Goal: Task Accomplishment & Management: Complete application form

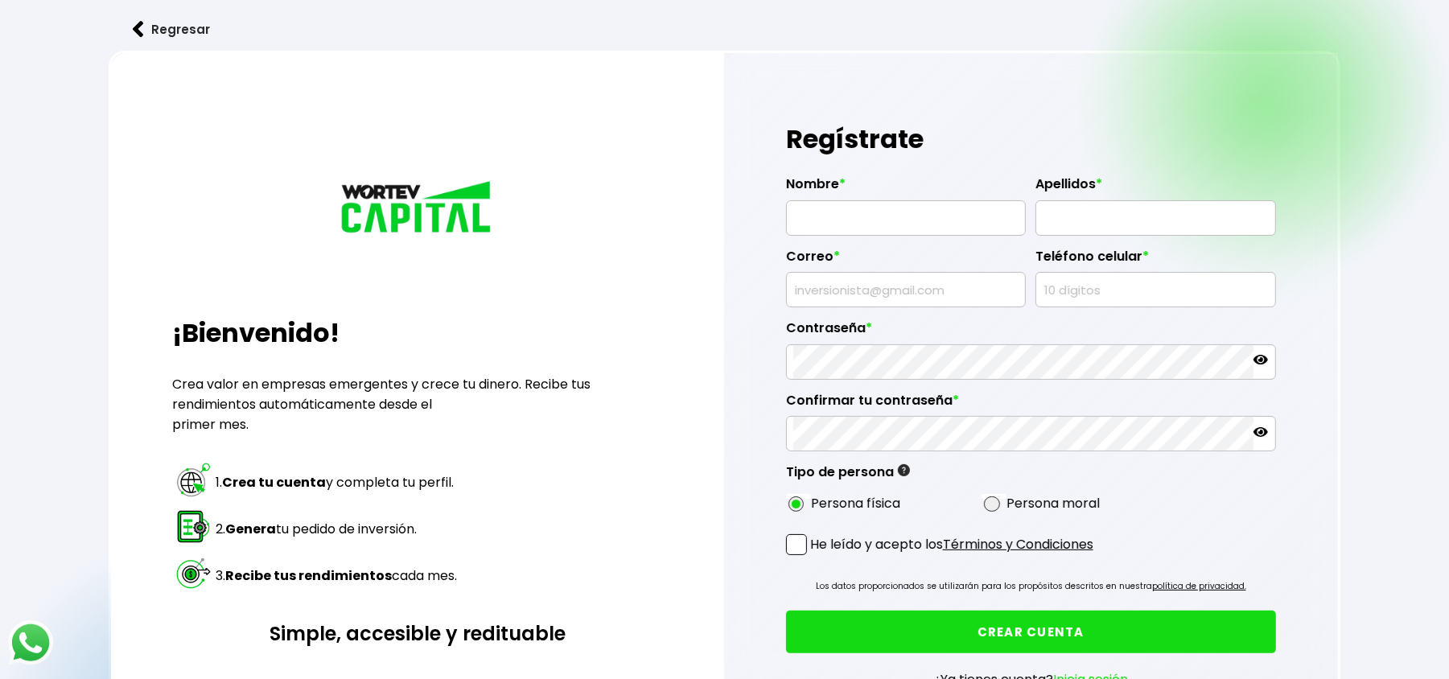
click at [896, 216] on input "text" at bounding box center [905, 218] width 225 height 34
drag, startPoint x: 935, startPoint y: 222, endPoint x: 822, endPoint y: 220, distance: 113.5
click at [822, 220] on input "LISA MENDEZ" at bounding box center [905, 218] width 225 height 34
type input "LISA"
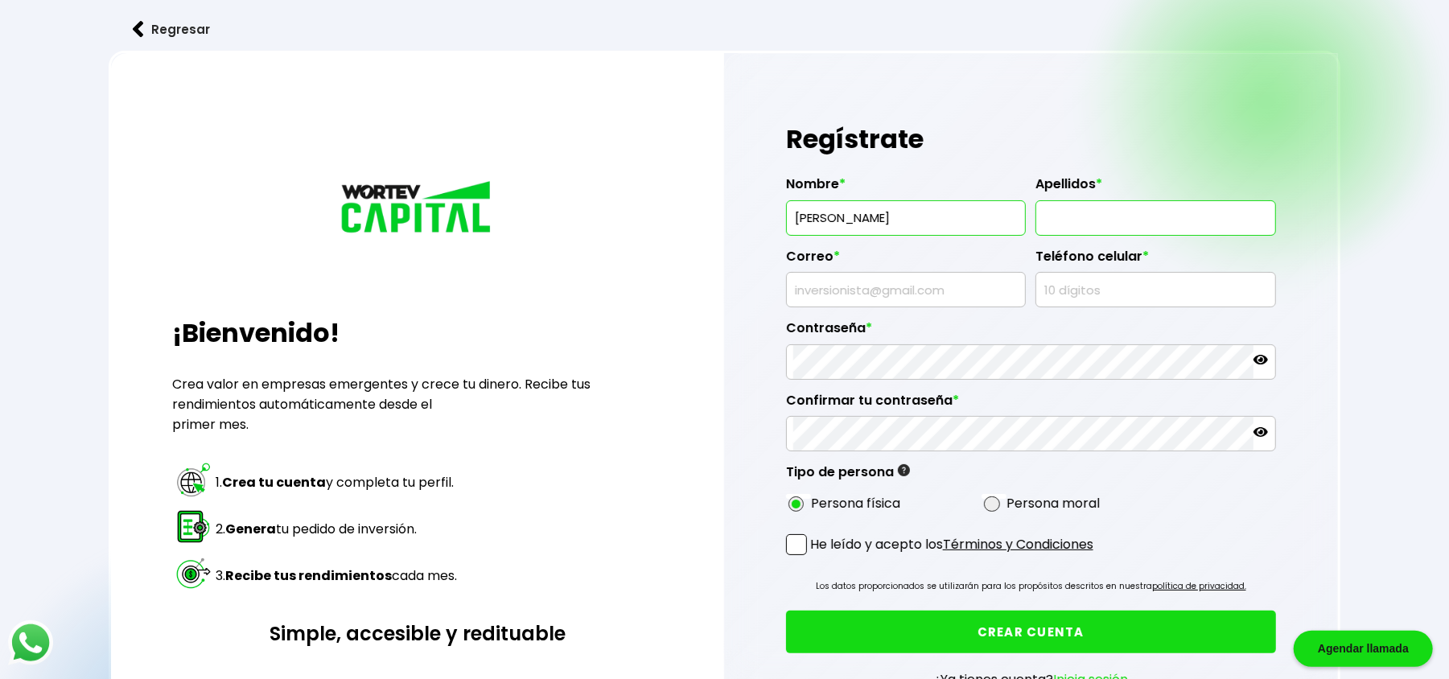
click at [1103, 230] on input "text" at bounding box center [1155, 218] width 225 height 34
paste input "MENDEZ"
type input "MENDEZ"
click at [861, 275] on input "text" at bounding box center [905, 290] width 225 height 34
type input "lisamendez476@gmail.com"
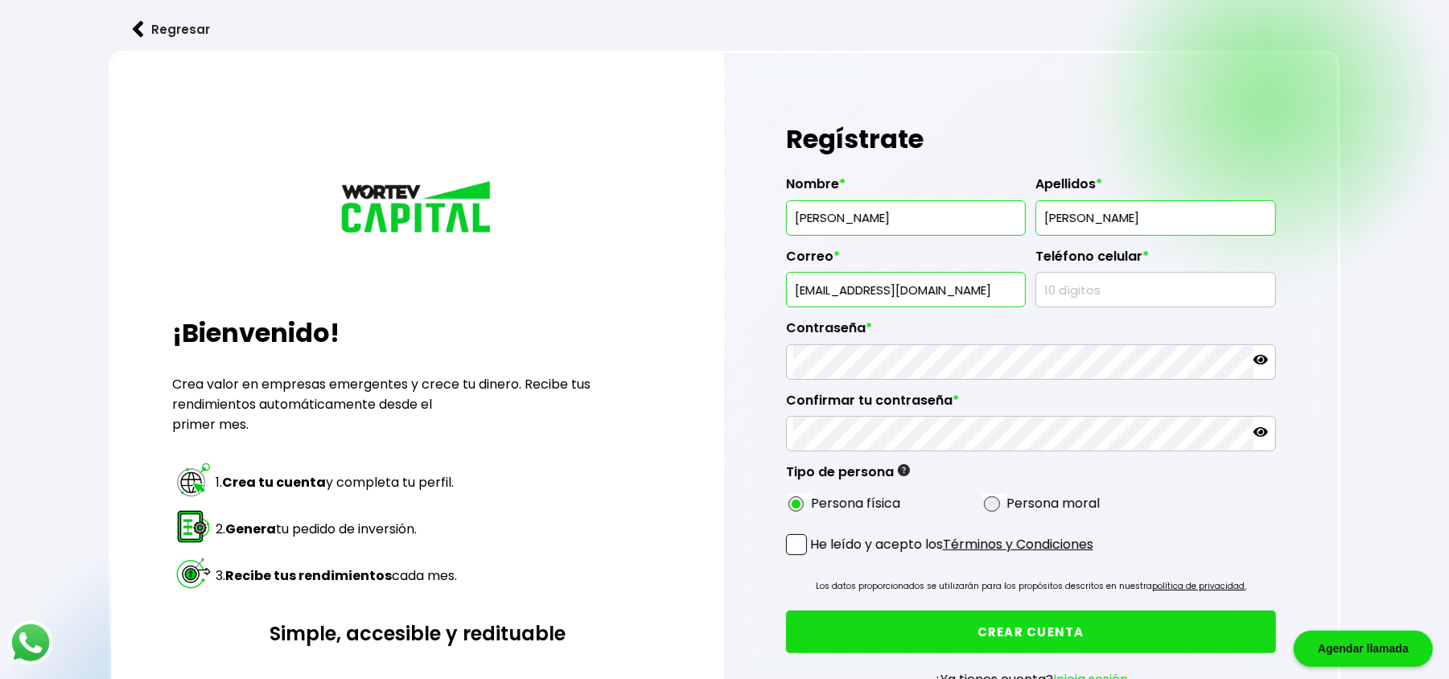
click at [1154, 291] on input "text" at bounding box center [1155, 290] width 225 height 34
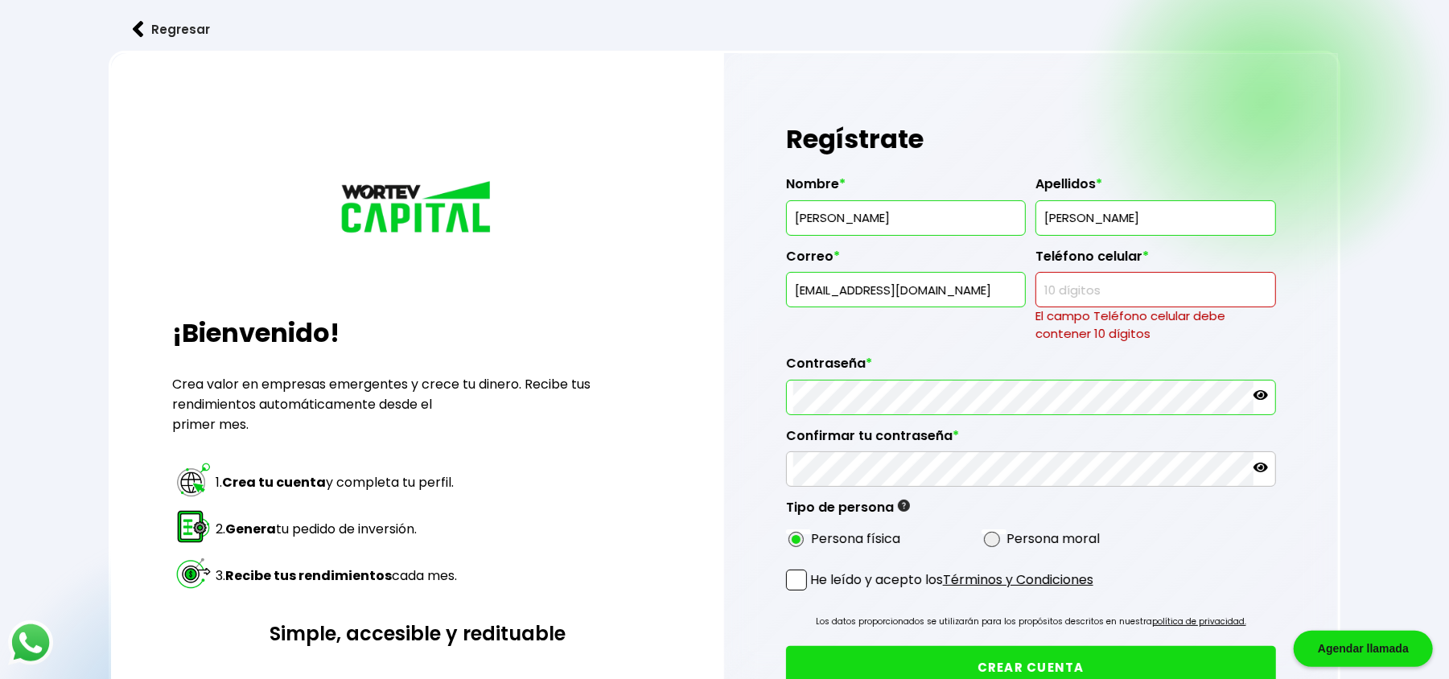
click at [916, 377] on div "Contraseña *" at bounding box center [1031, 379] width 490 height 72
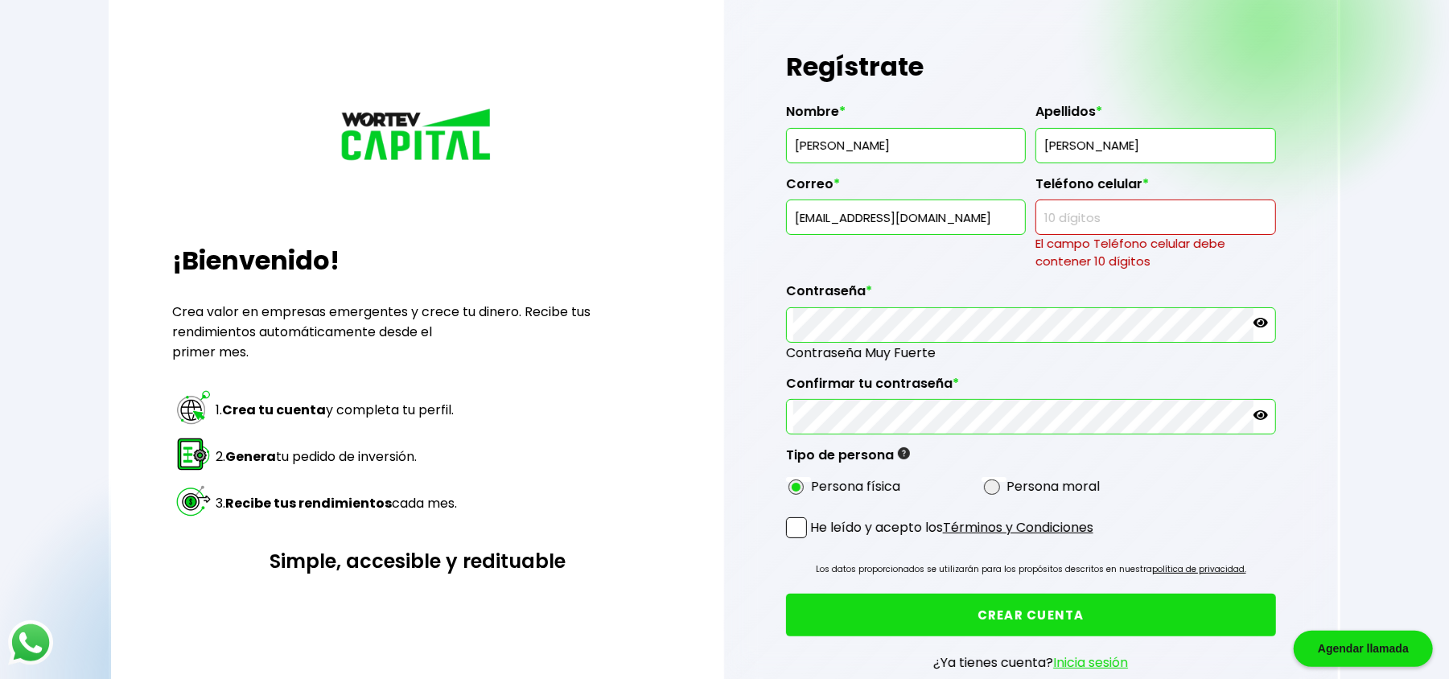
scroll to position [107, 0]
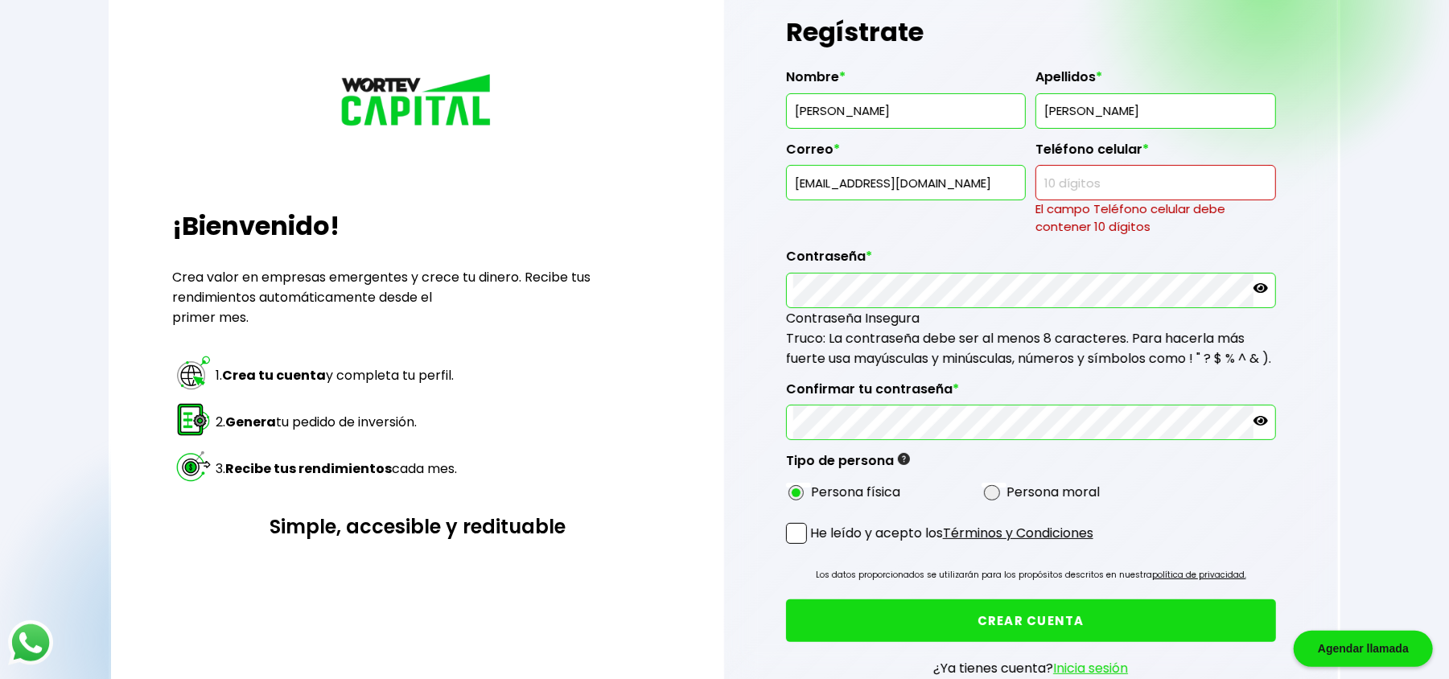
click at [1268, 285] on icon at bounding box center [1261, 288] width 14 height 14
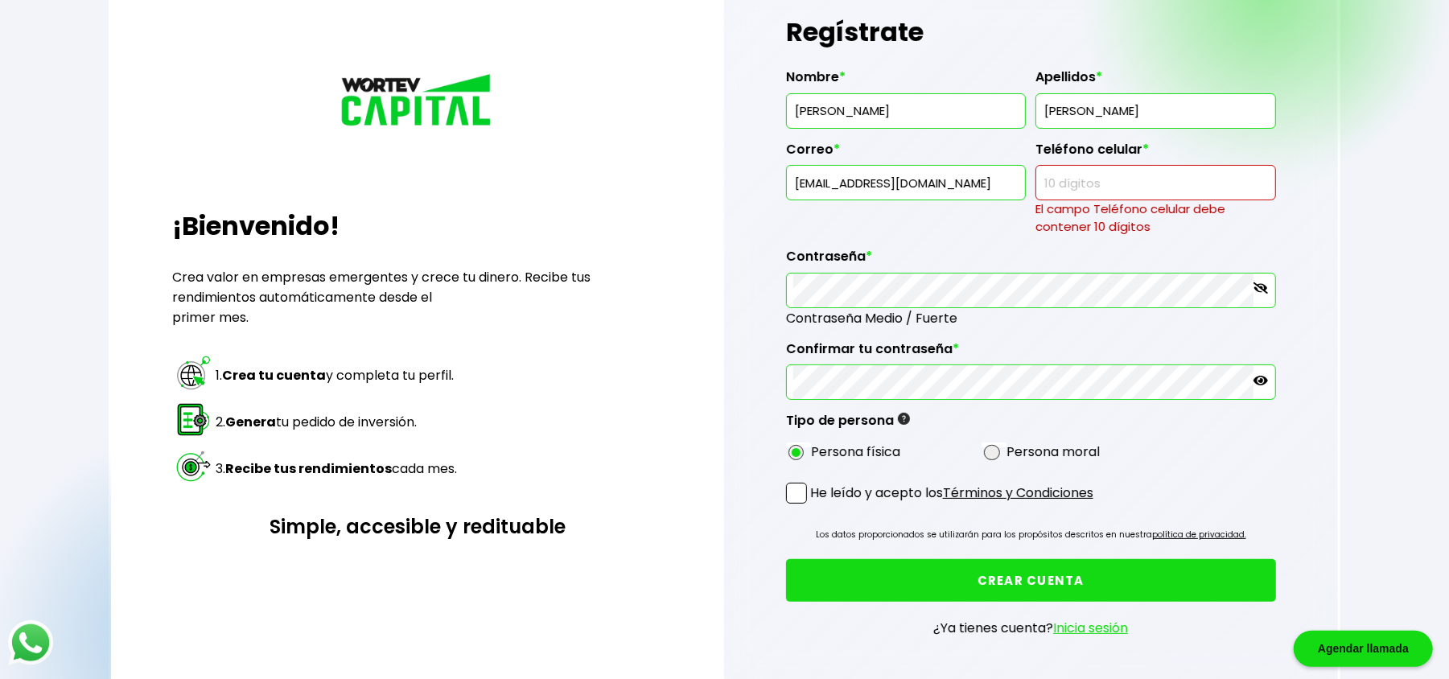
click at [697, 406] on div "¡Bienvenido! Crea valor en empresas emergentes y crece tu dinero. Recibe tus re…" at bounding box center [417, 336] width 612 height 780
click at [666, 449] on div "¡Bienvenido! Crea valor en empresas emergentes y crece tu dinero. Recibe tus re…" at bounding box center [417, 336] width 612 height 780
click at [822, 497] on p "He leído y acepto los Términos y Condiciones" at bounding box center [951, 493] width 283 height 20
click at [814, 505] on input "He leído y acepto los Términos y Condiciones" at bounding box center [814, 505] width 0 height 0
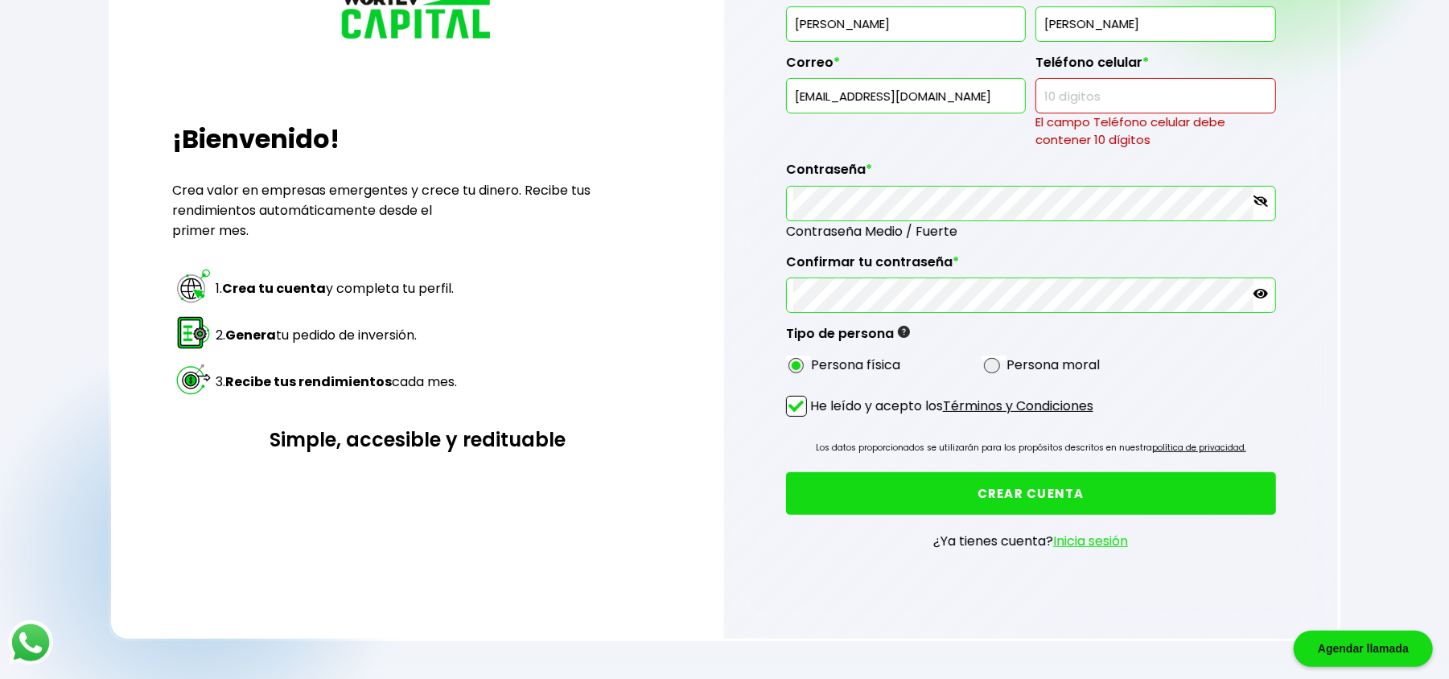
scroll to position [282, 0]
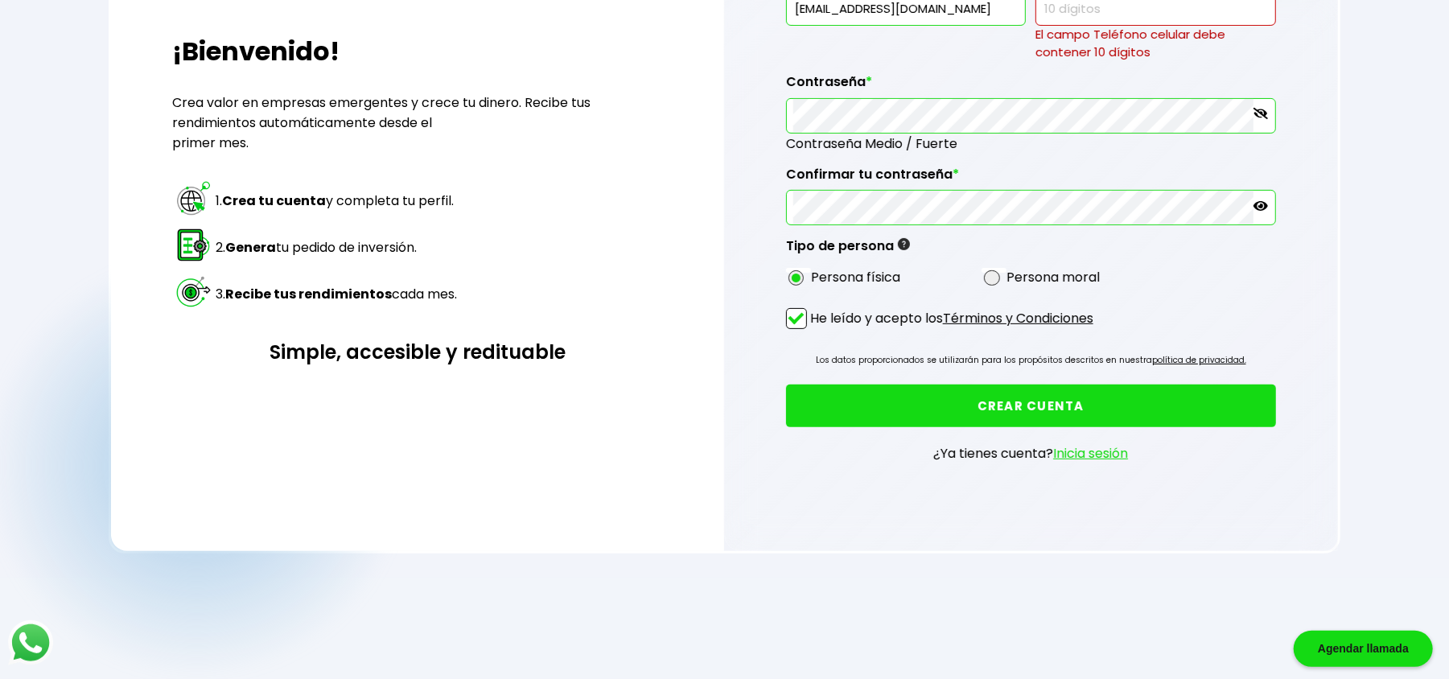
click at [885, 396] on button "CREAR CUENTA" at bounding box center [1031, 406] width 490 height 43
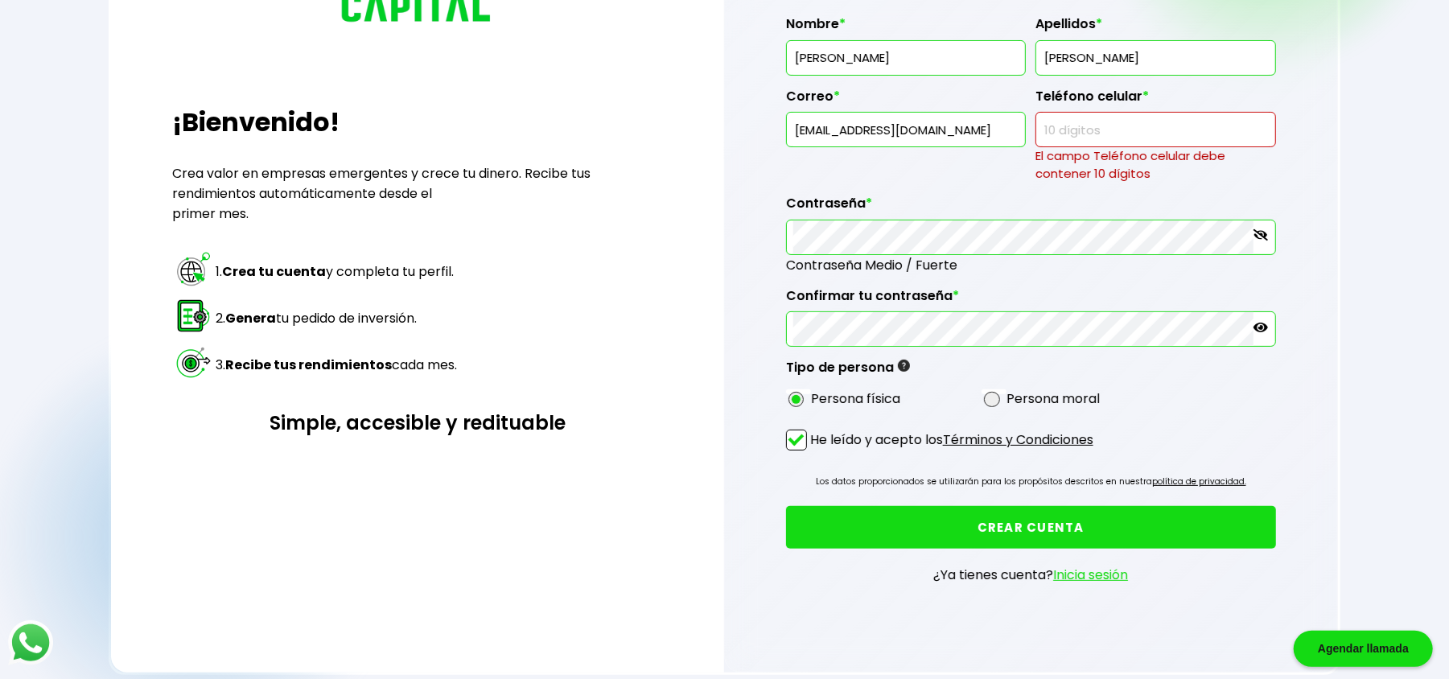
scroll to position [175, 0]
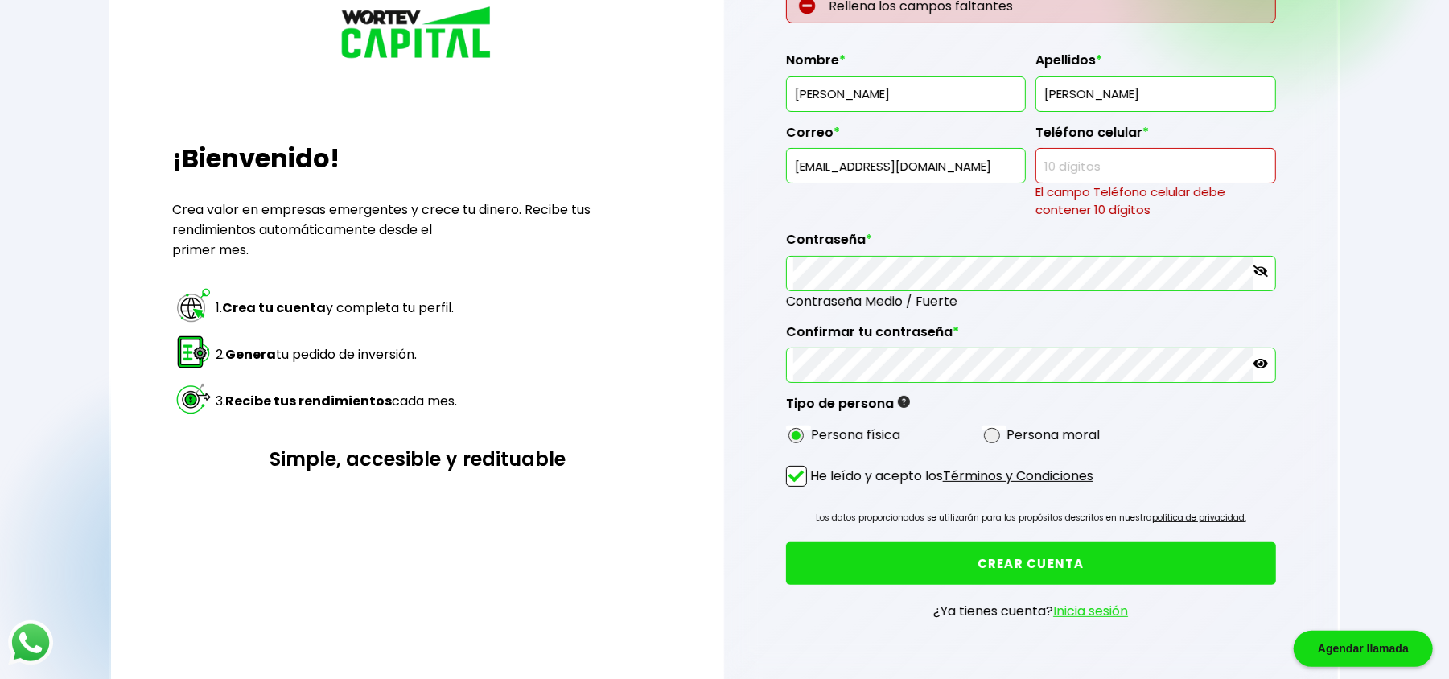
click at [1105, 179] on input "text" at bounding box center [1155, 166] width 225 height 34
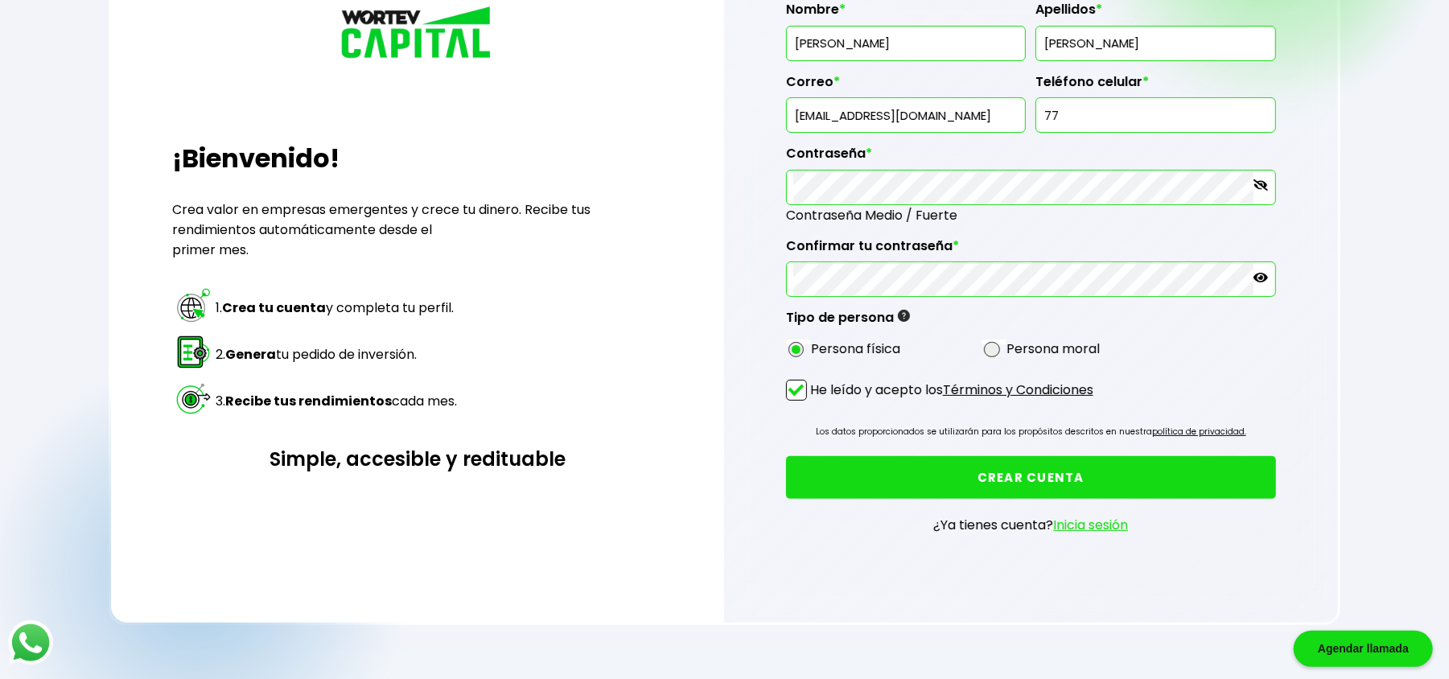
type input "7"
type input "5512345678"
click at [1053, 139] on div "Contraseña *" at bounding box center [1031, 169] width 490 height 72
click at [980, 481] on button "CREAR CUENTA" at bounding box center [1031, 477] width 490 height 43
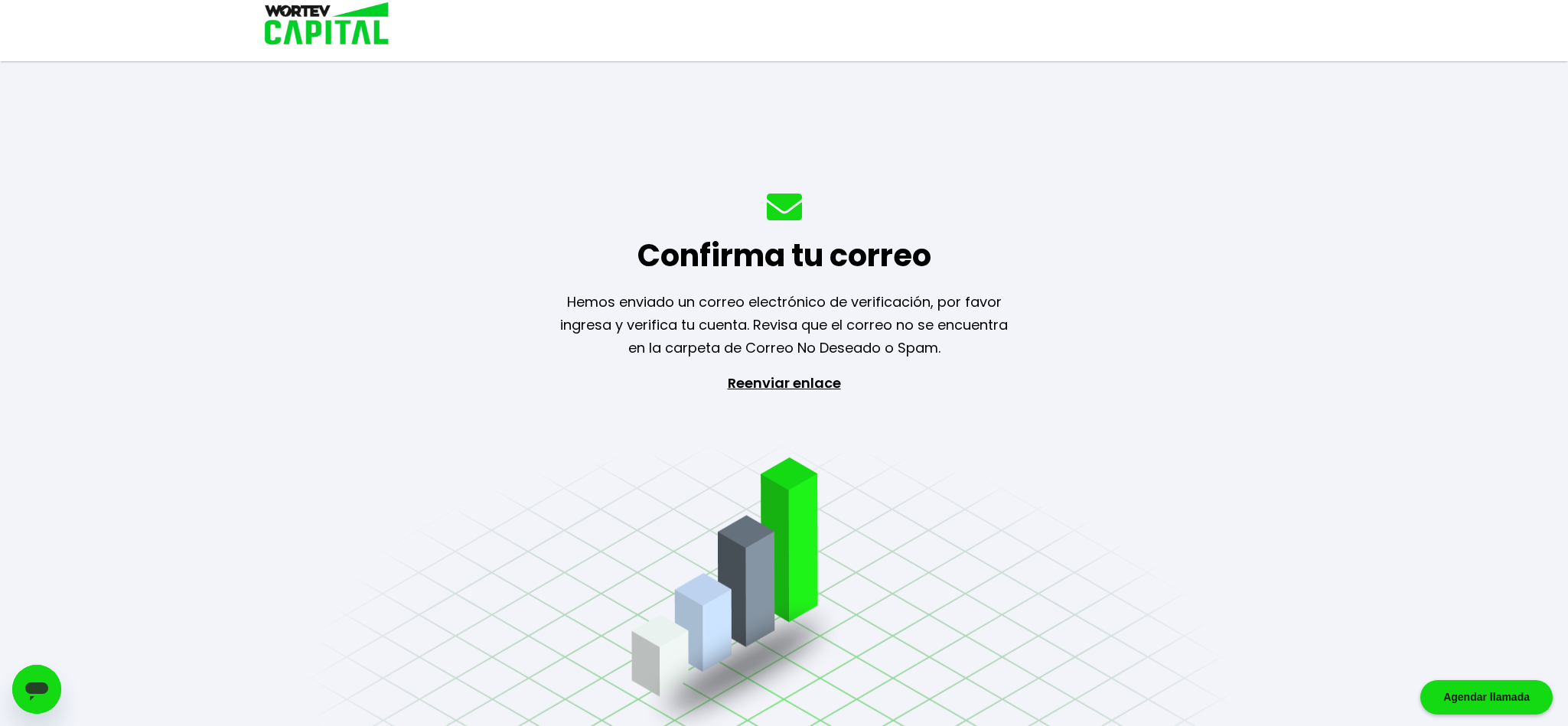
click at [317, 305] on div "Confirma tu correo Hemos enviado un correo electrónico de verificación, por fav…" at bounding box center [784, 363] width 1568 height 726
click at [750, 378] on p "Reenviar enlace" at bounding box center [784, 451] width 141 height 161
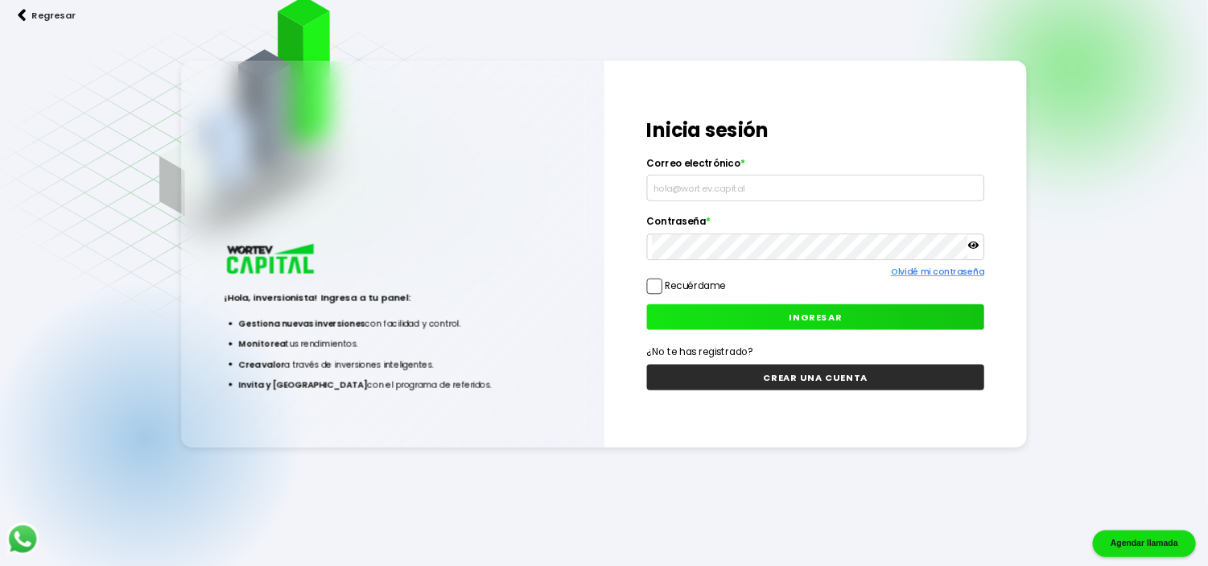
scroll to position [80, 0]
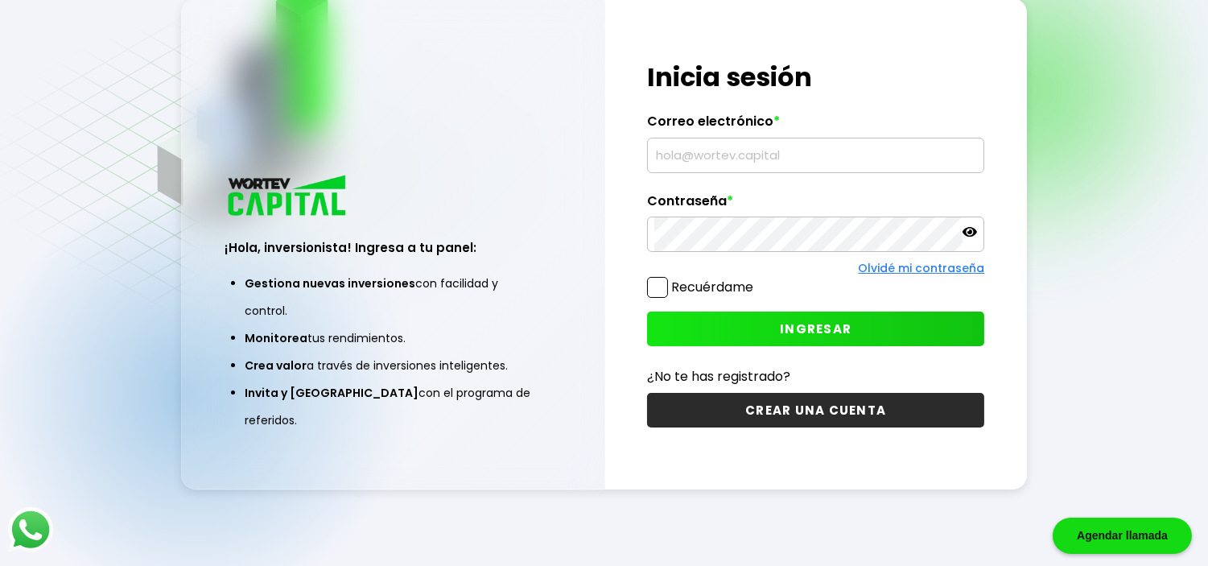
drag, startPoint x: 1613, startPoint y: 1, endPoint x: 779, endPoint y: 161, distance: 849.0
click at [779, 161] on input "text" at bounding box center [815, 155] width 323 height 34
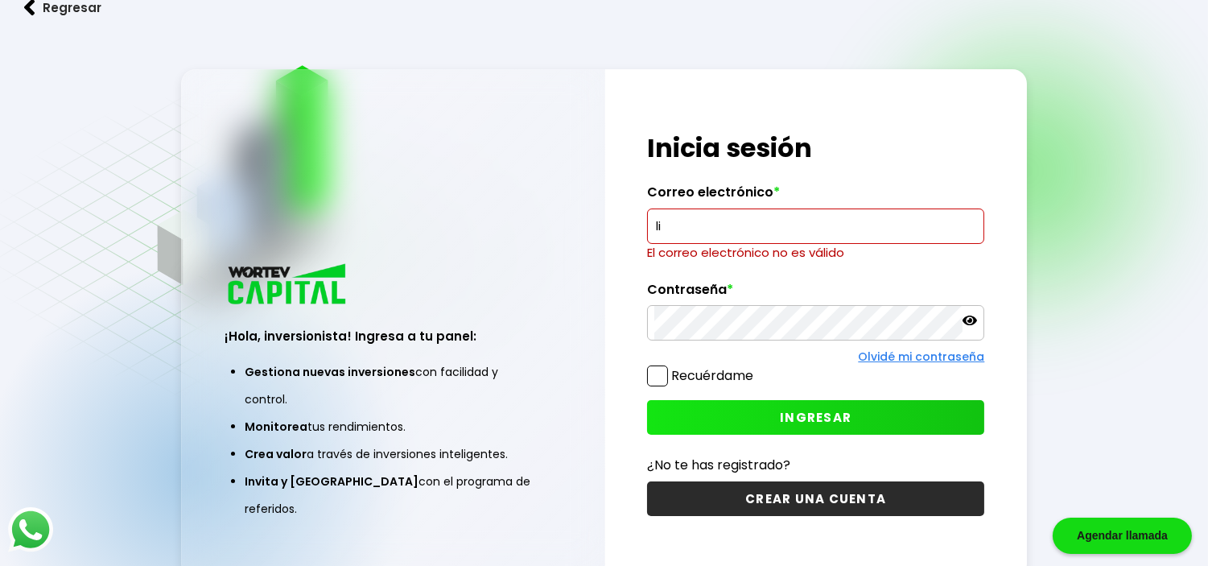
scroll to position [0, 0]
type input "l"
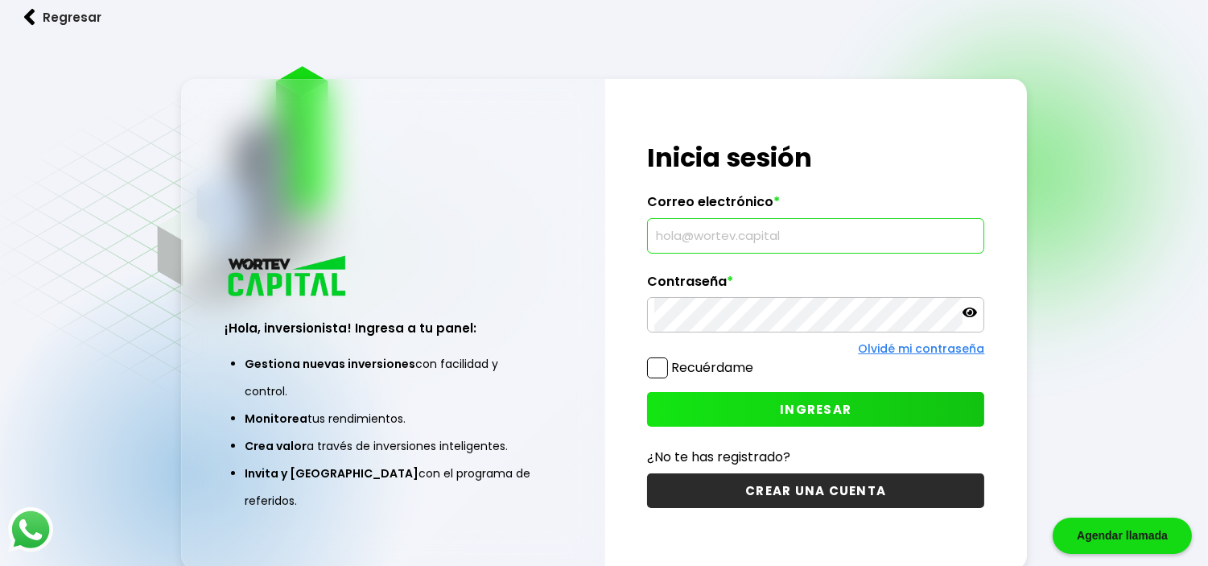
click at [517, 258] on div "¡Hola, inversionista! Ingresa a tu panel: Gestiona nuevas inversiones con facil…" at bounding box center [392, 325] width 423 height 492
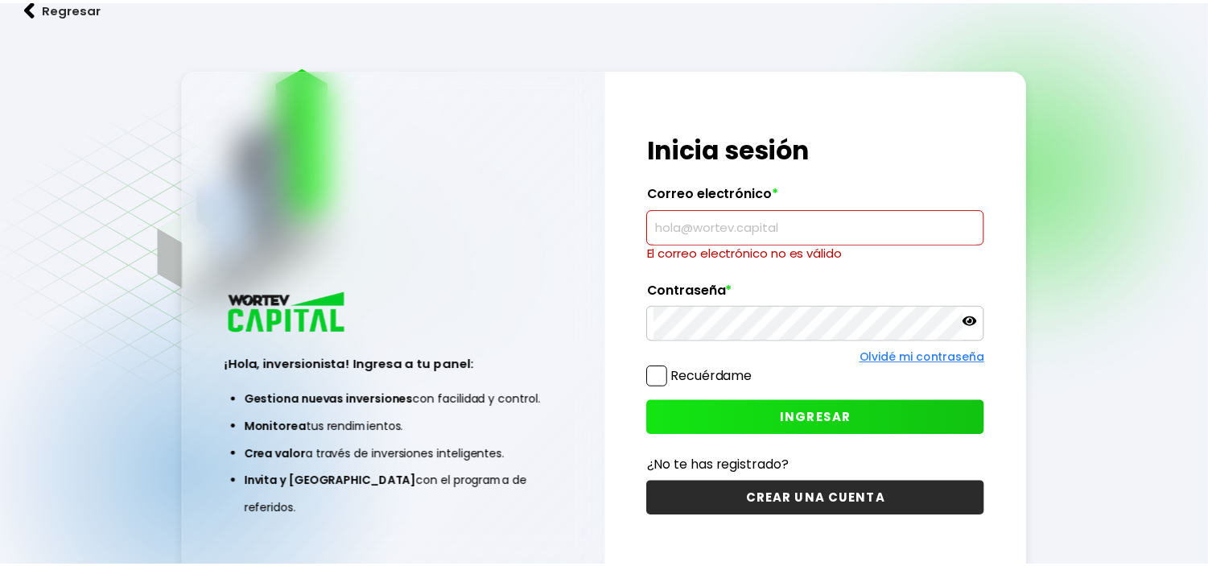
scroll to position [80, 0]
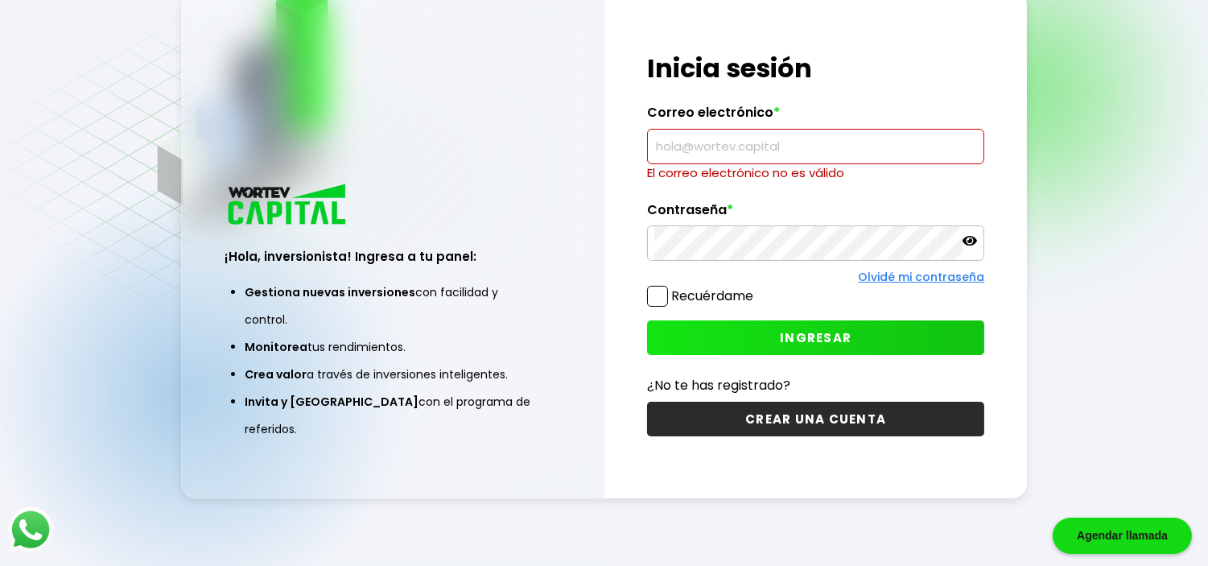
click at [736, 153] on input "text" at bounding box center [815, 147] width 323 height 34
paste input "lisamendez476@gmail.com"
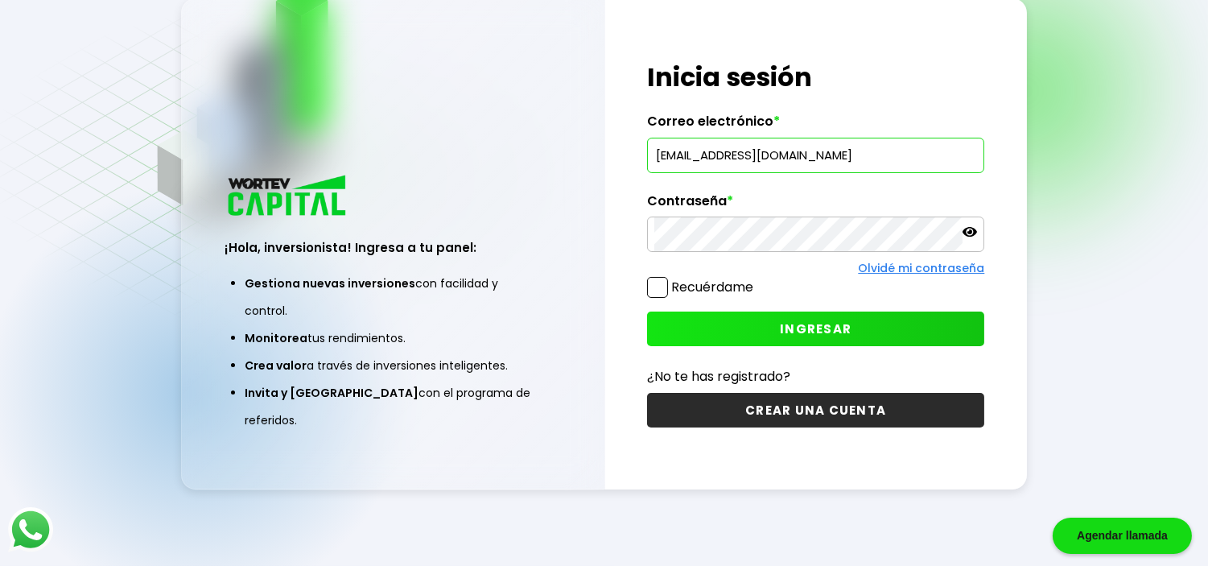
type input "lisamendez476@gmail.com"
click at [789, 332] on span "INGRESAR" at bounding box center [816, 328] width 72 height 17
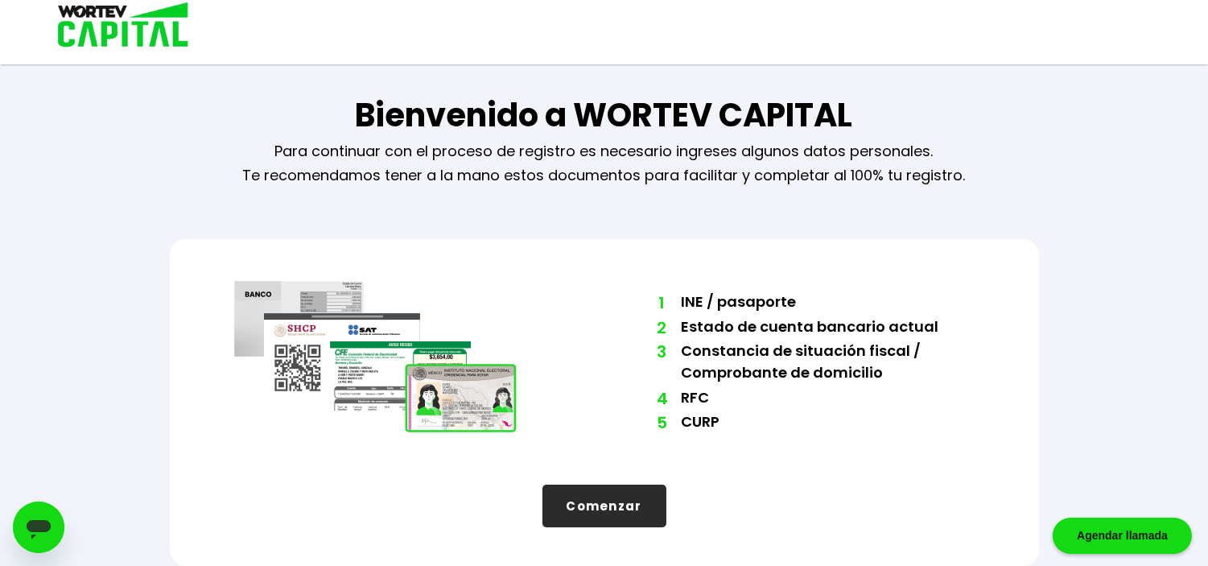
scroll to position [8, 0]
click at [618, 509] on button "Comenzar" at bounding box center [604, 505] width 124 height 43
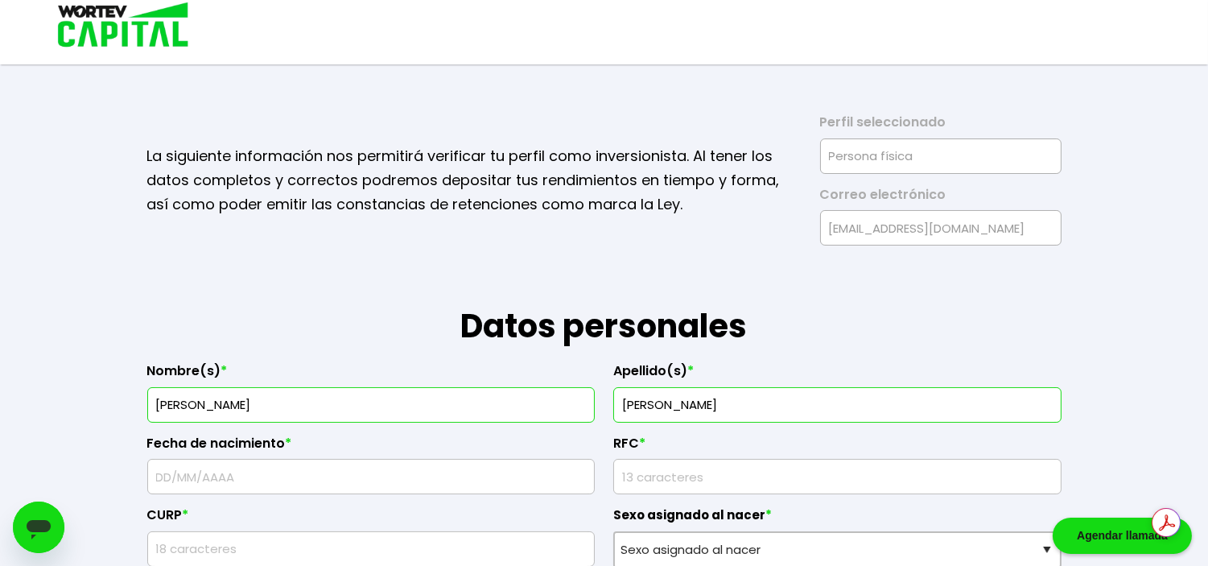
click at [431, 407] on input "LISA" at bounding box center [372, 405] width 434 height 34
click at [682, 395] on input "MENDEZ" at bounding box center [837, 405] width 434 height 34
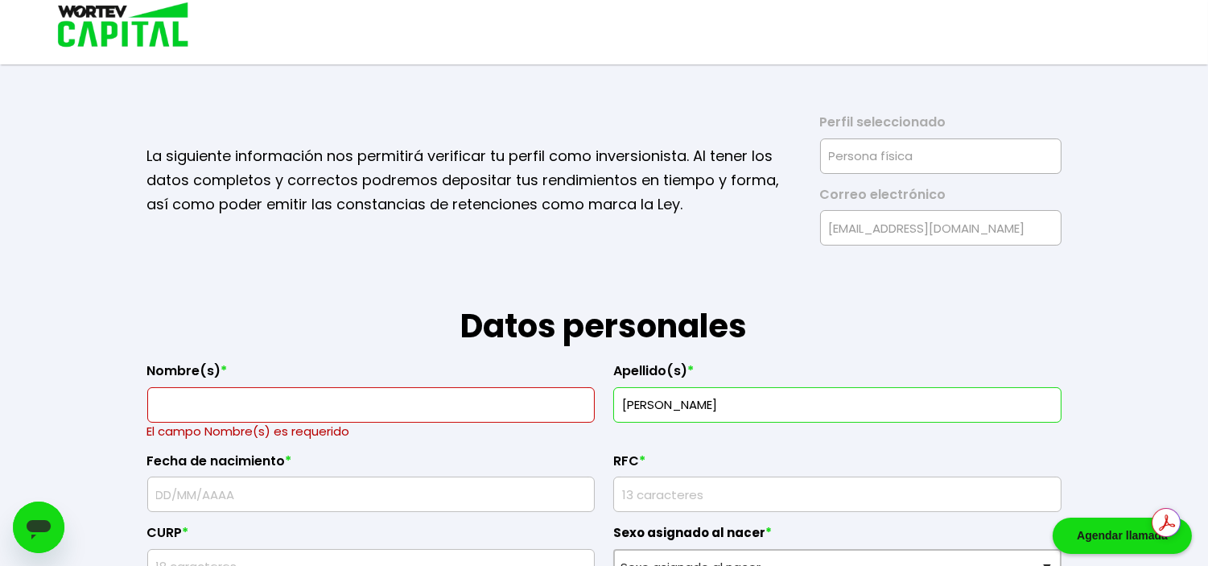
click at [682, 395] on input "MENDEZ" at bounding box center [837, 405] width 434 height 34
click at [414, 406] on input "text" at bounding box center [372, 405] width 434 height 34
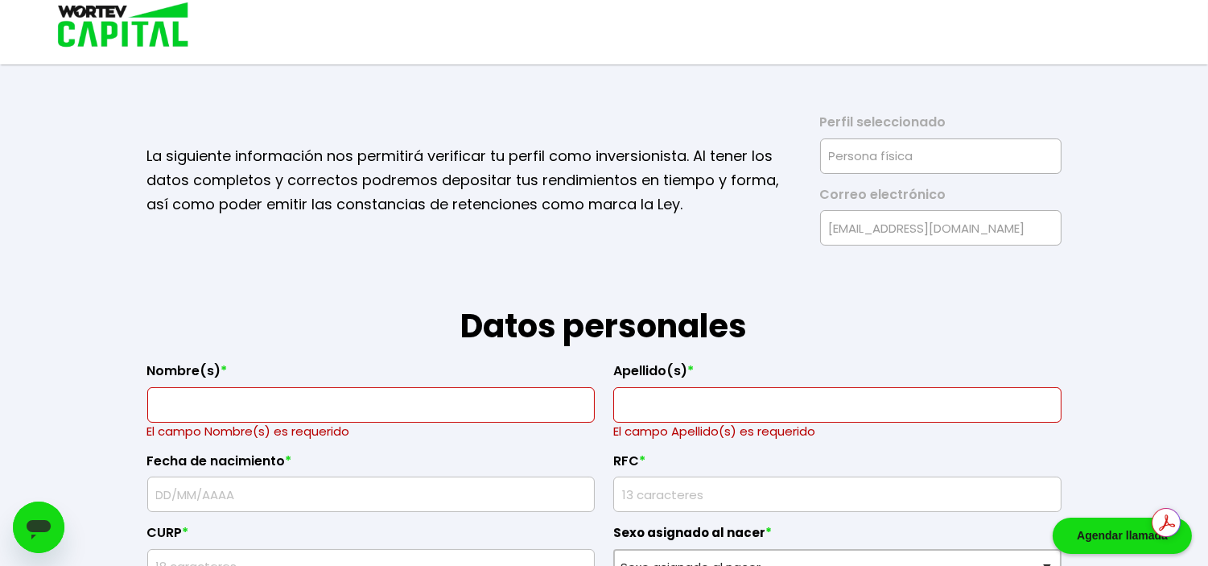
type input "TANIA MARISOL"
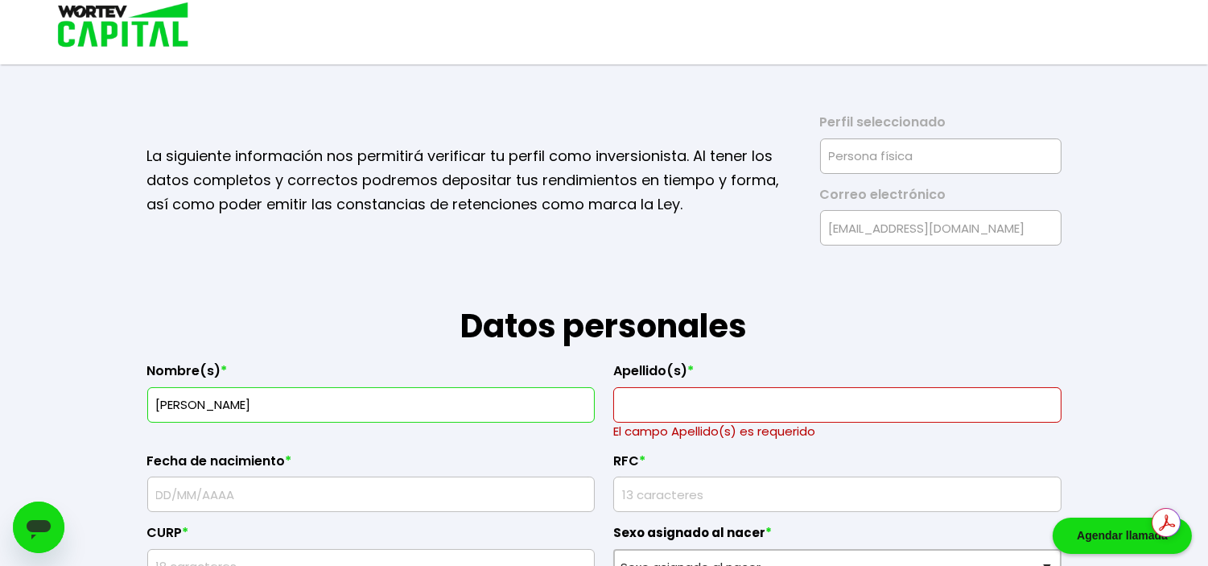
click at [686, 390] on input "text" at bounding box center [837, 405] width 434 height 34
type input "DAVALOS ISLAS"
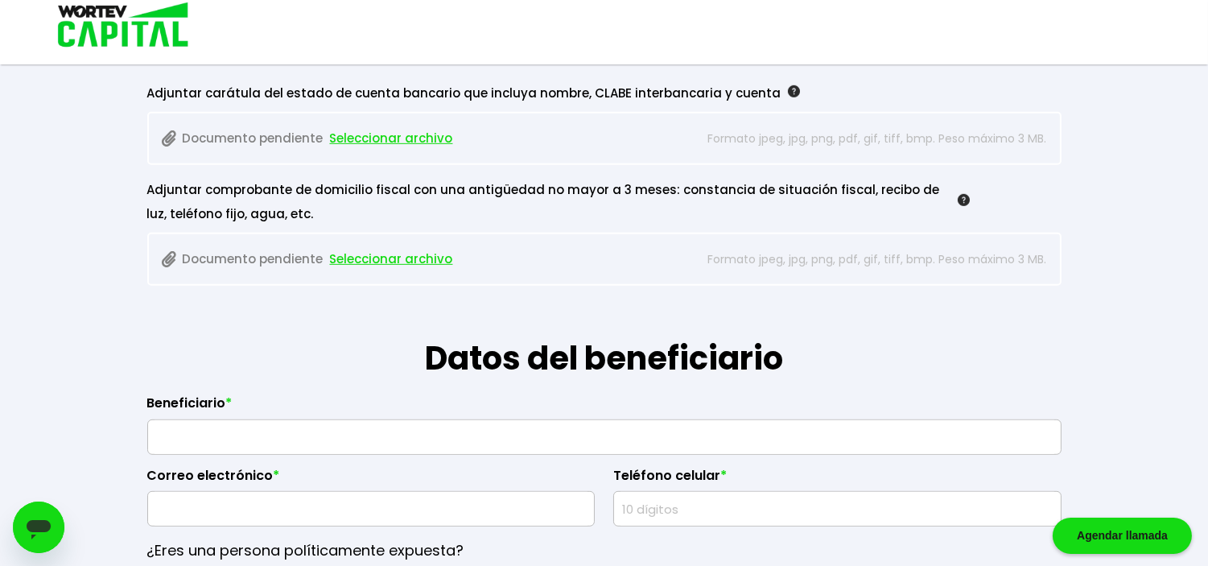
scroll to position [1605, 0]
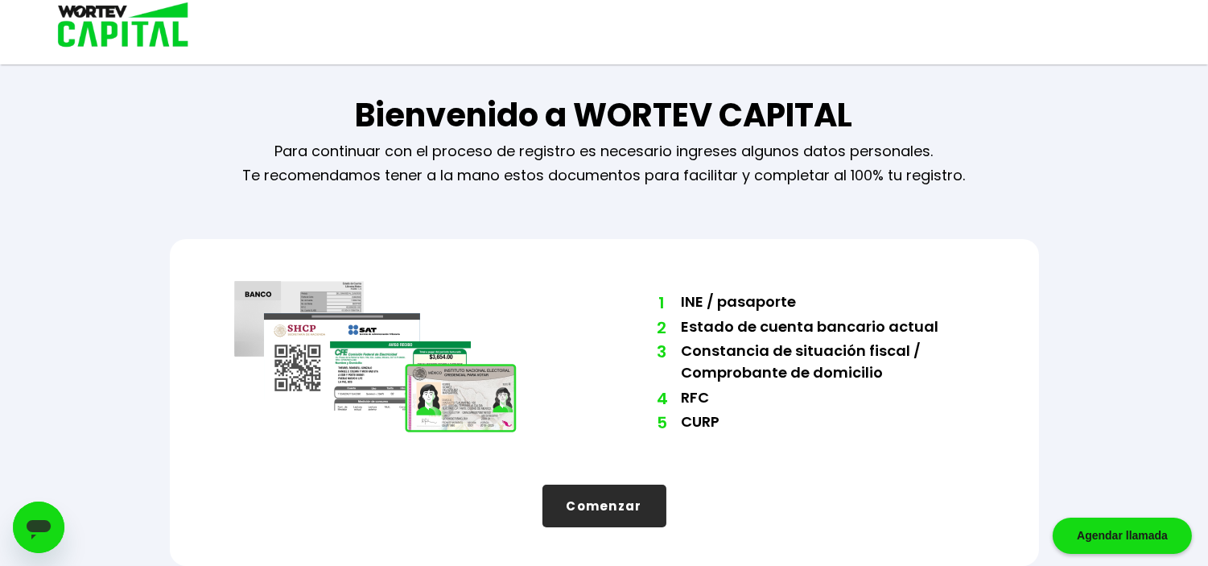
scroll to position [8, 0]
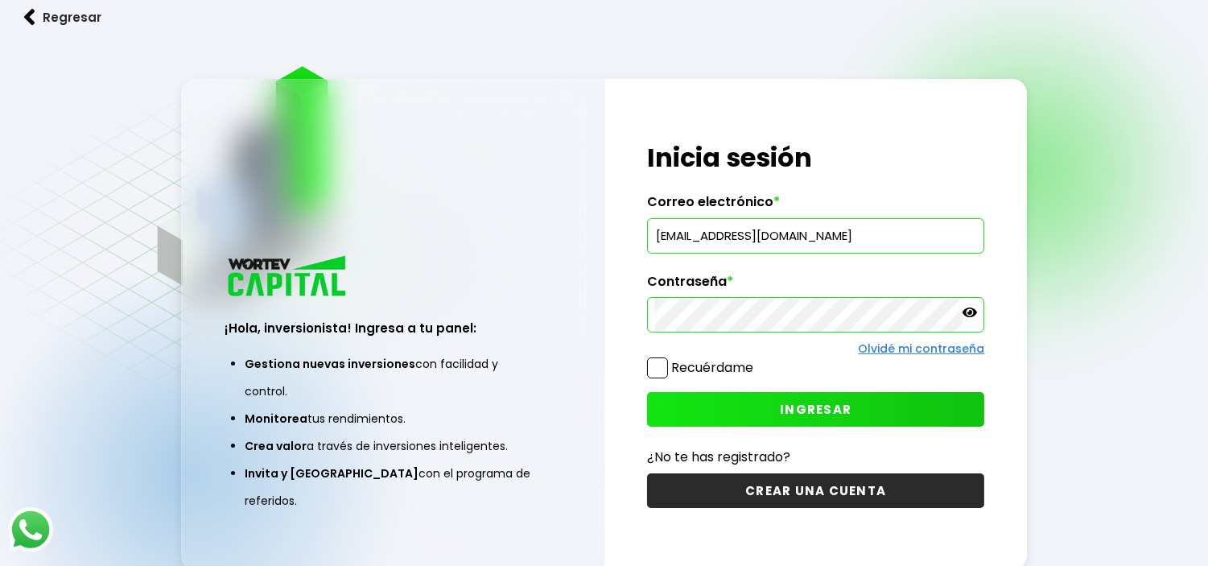
click at [769, 236] on input "wortev276@gmail.com" at bounding box center [815, 236] width 323 height 34
click at [778, 235] on input "[EMAIL_ADDRESS][DOMAIN_NAME]" at bounding box center [815, 236] width 323 height 34
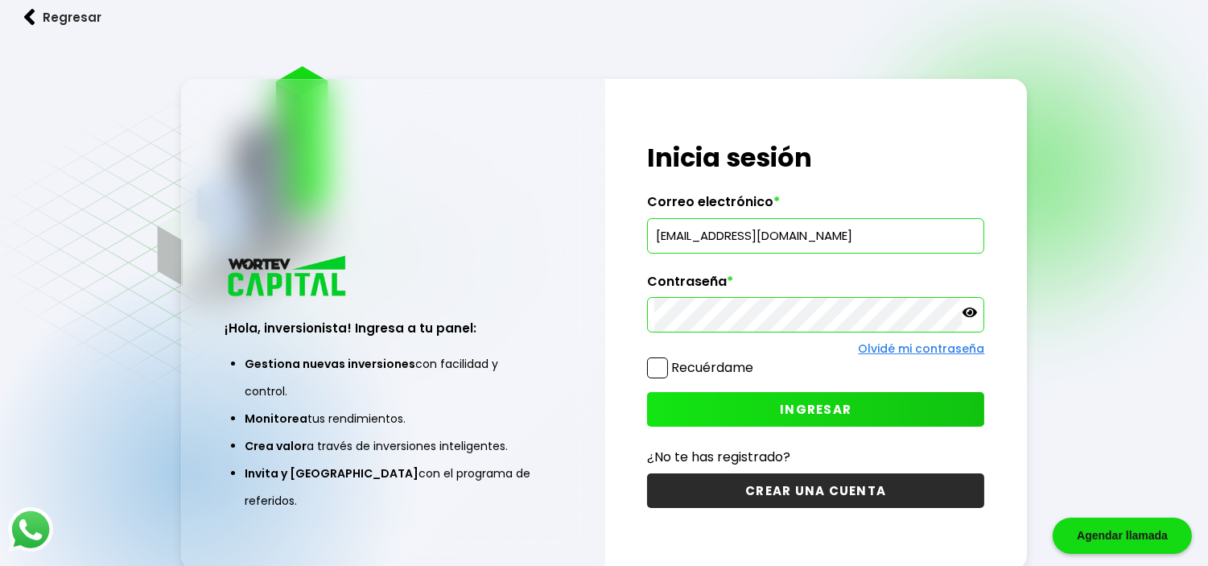
paste input "lisamendez4"
type input "lisamendez476@gmail.com"
click at [976, 311] on icon at bounding box center [969, 312] width 14 height 14
click at [974, 315] on icon at bounding box center [969, 312] width 14 height 10
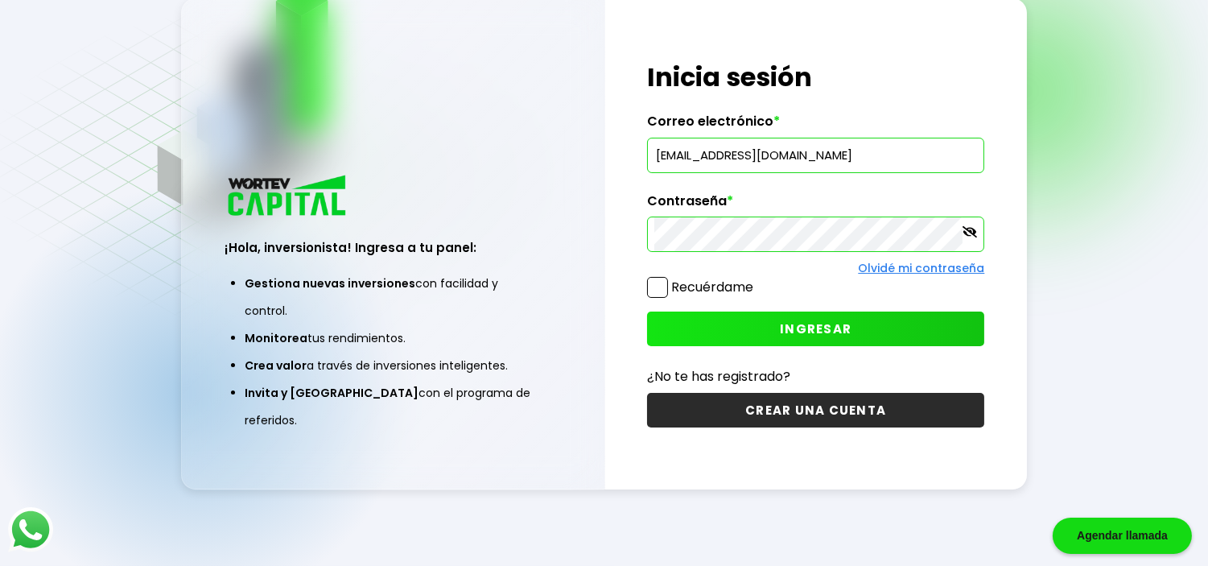
click at [811, 330] on span "INGRESAR" at bounding box center [816, 328] width 72 height 17
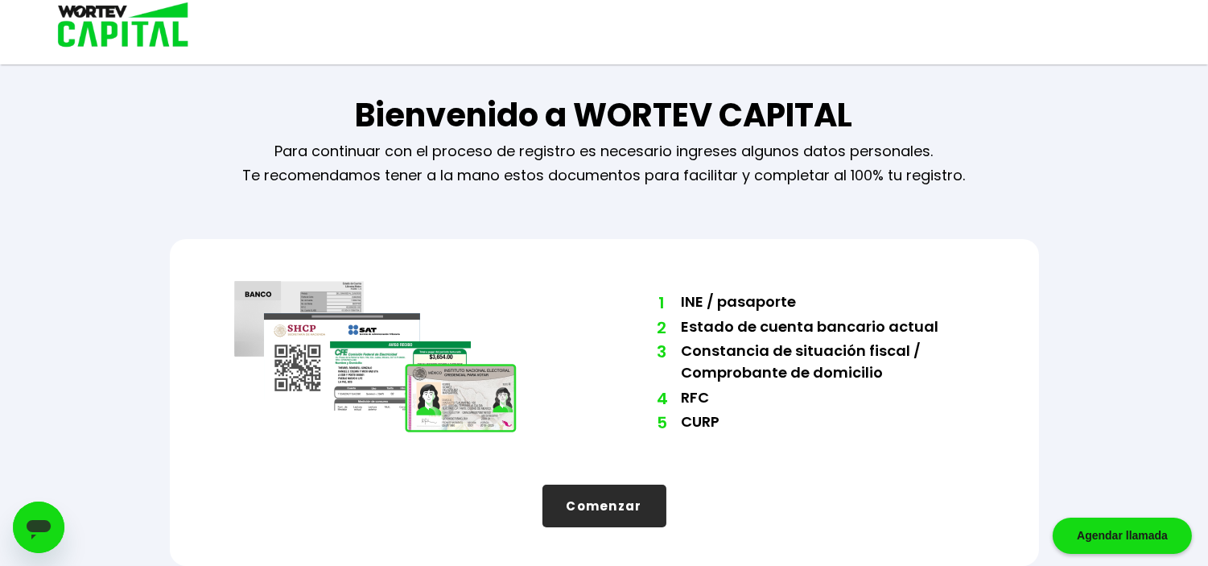
scroll to position [8, 0]
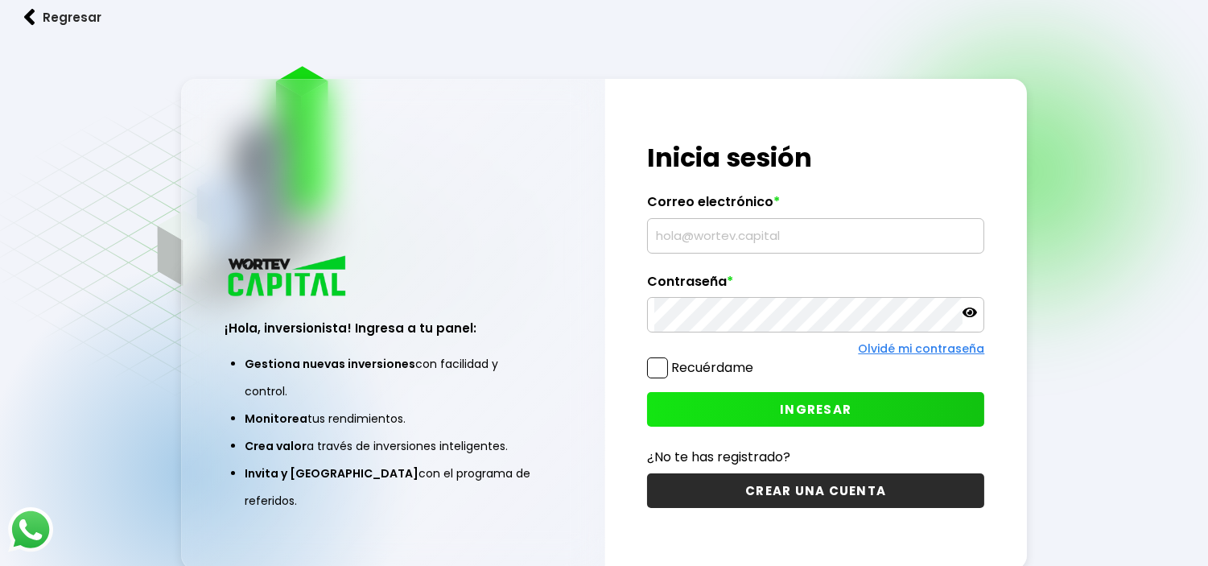
type input "[EMAIL_ADDRESS][DOMAIN_NAME]"
